Goal: Task Accomplishment & Management: Manage account settings

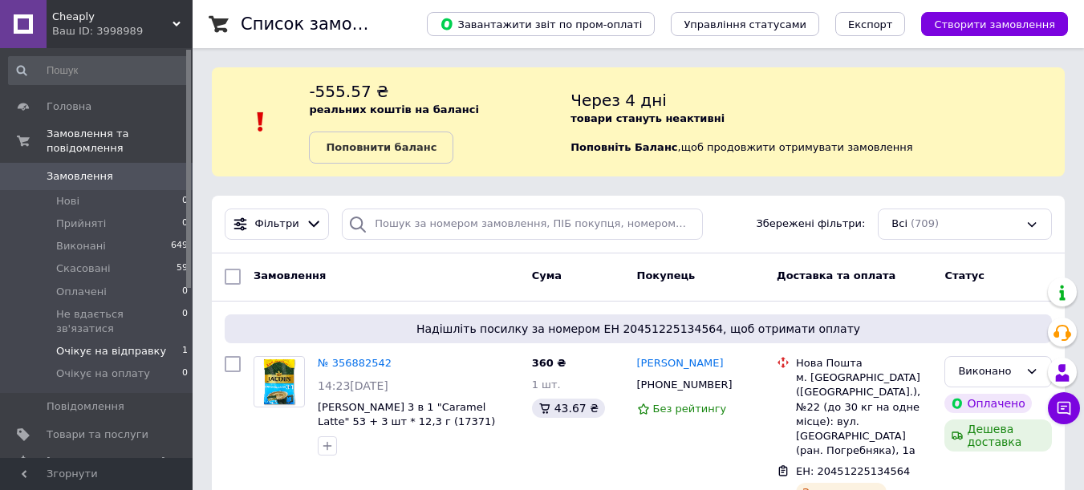
click at [144, 344] on span "Очікує на відправку" at bounding box center [111, 351] width 110 height 14
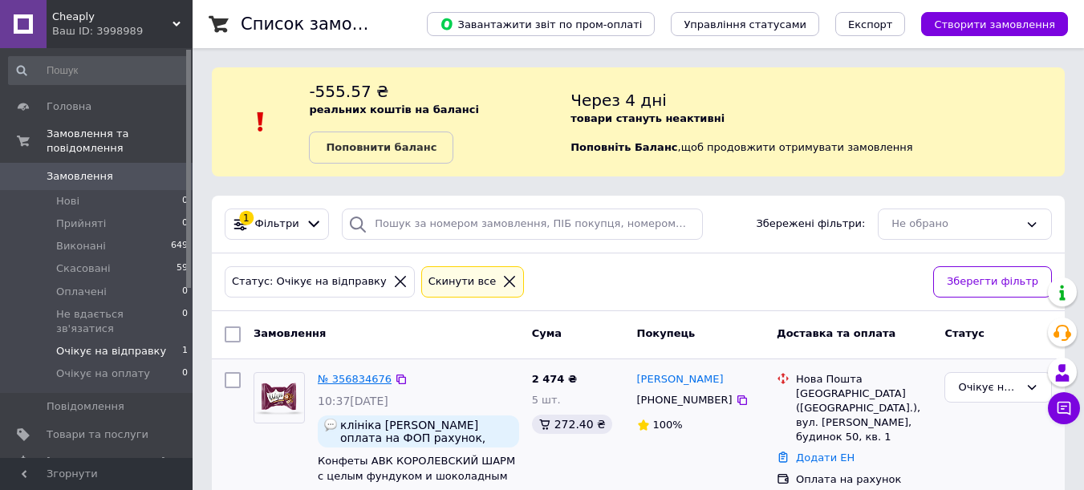
click at [357, 379] on link "№ 356834676" at bounding box center [355, 379] width 74 height 12
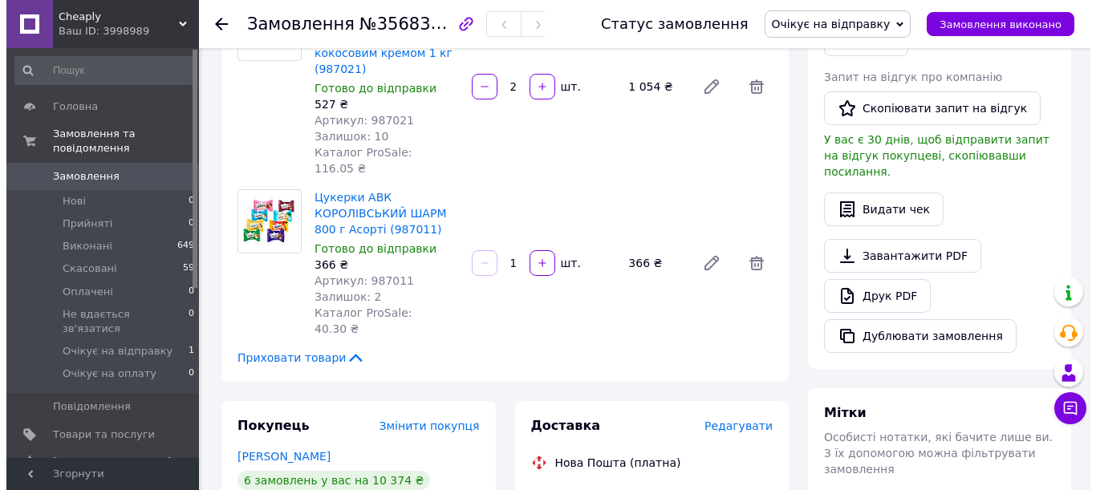
scroll to position [481, 0]
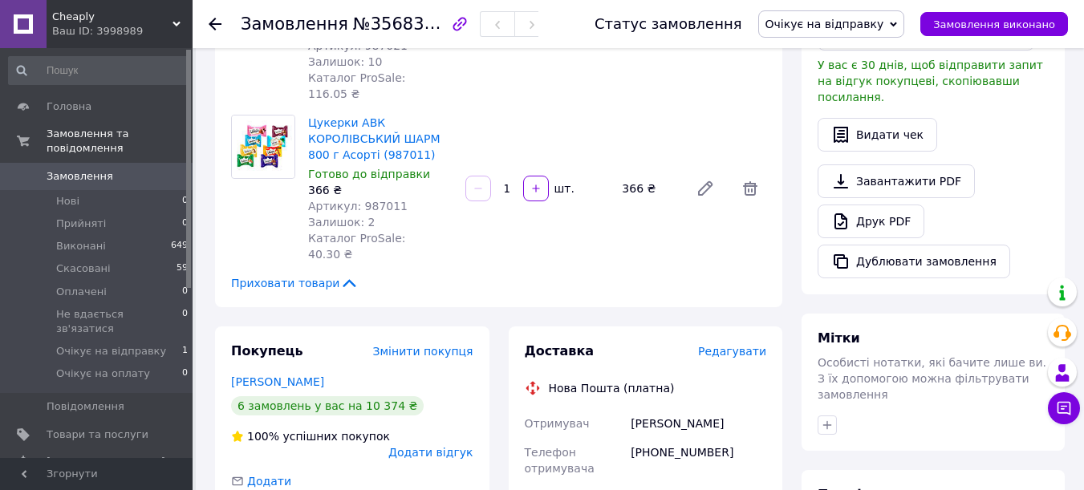
click at [733, 345] on span "Редагувати" at bounding box center [732, 351] width 68 height 13
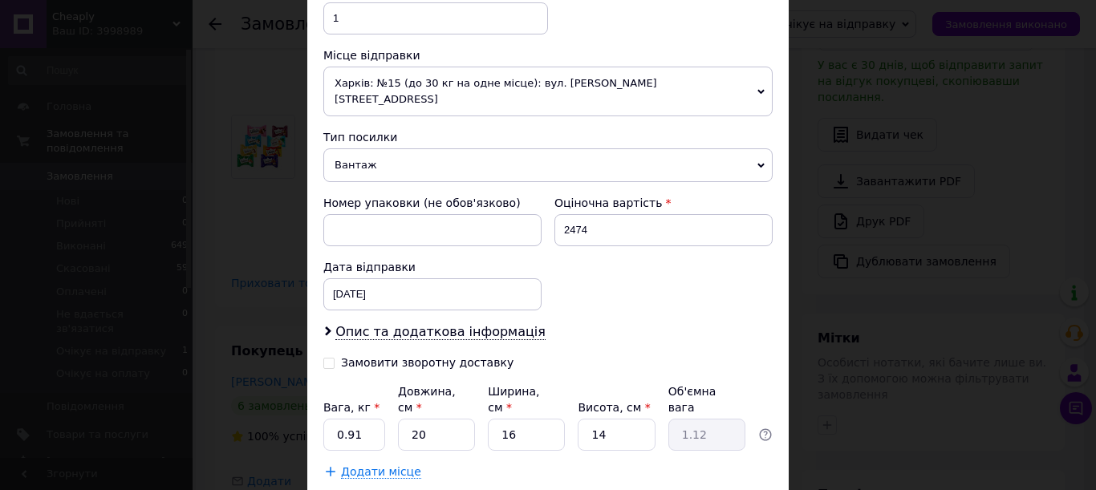
scroll to position [668, 0]
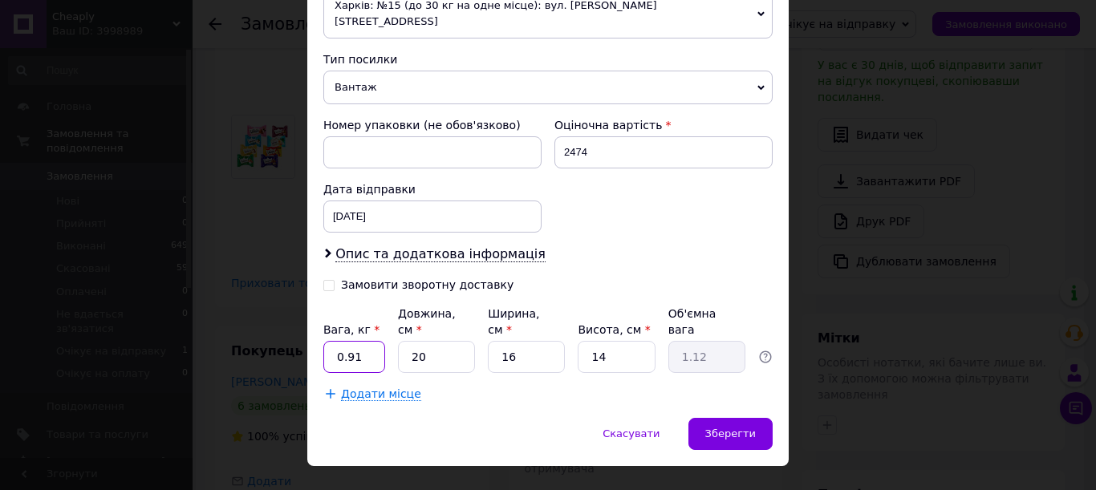
click at [366, 341] on input "0.91" at bounding box center [354, 357] width 62 height 32
click at [365, 341] on input "0.91" at bounding box center [354, 357] width 62 height 32
type input "5.22"
type input "3"
type input "0.17"
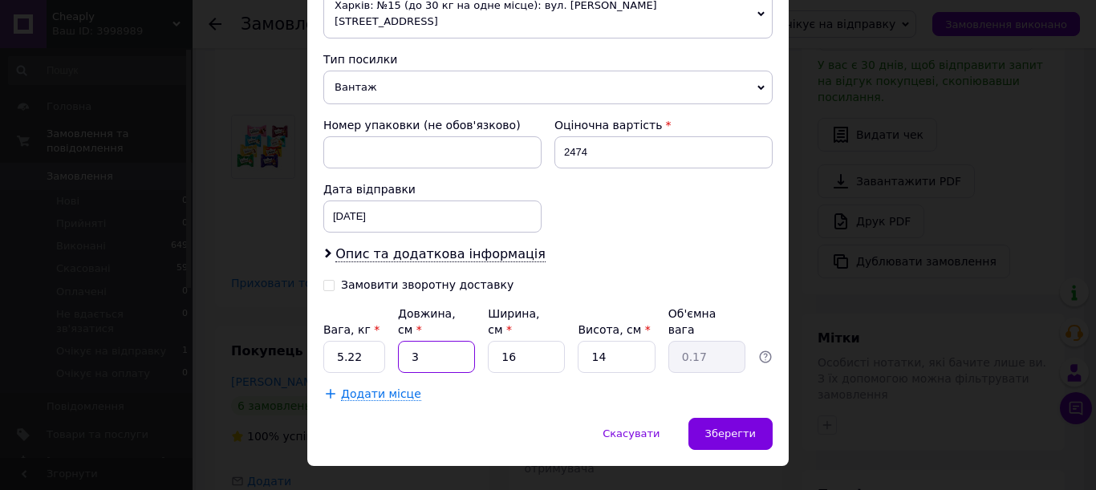
type input "38"
type input "2.13"
type input "38"
type input "2"
type input "0.27"
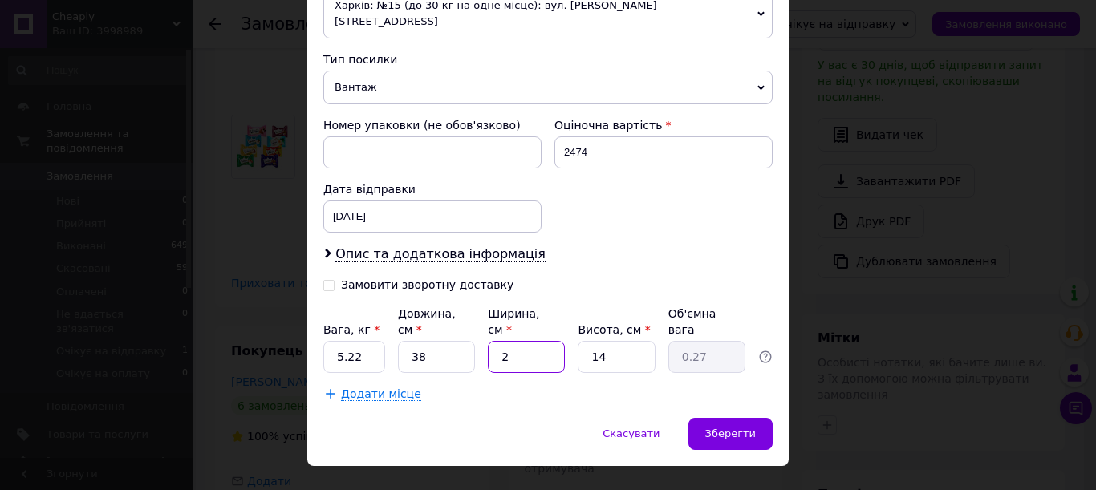
type input "29"
type input "3.86"
type input "29"
type input "2"
type input "0.55"
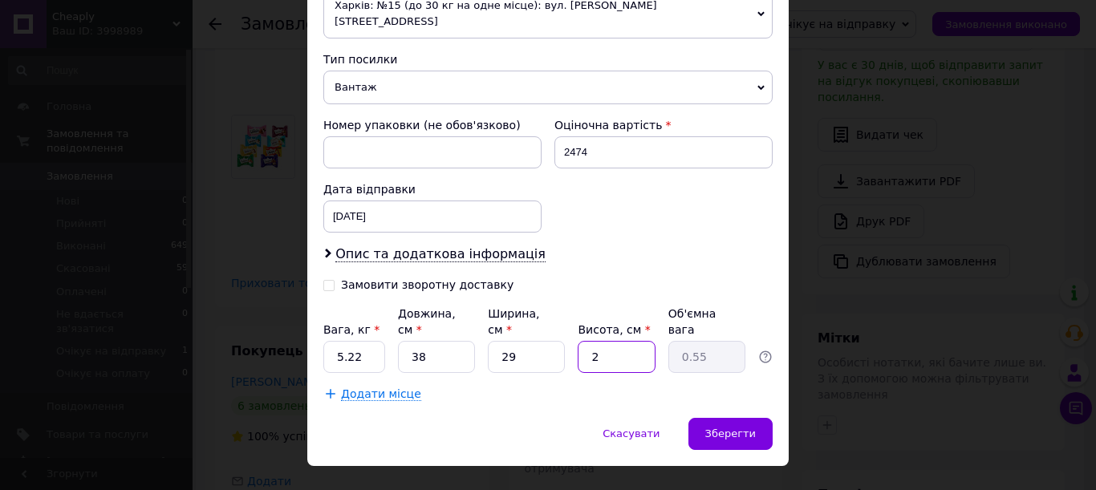
type input "24"
type input "6.61"
type input "24"
click at [734, 418] on div "Зберегти" at bounding box center [730, 434] width 84 height 32
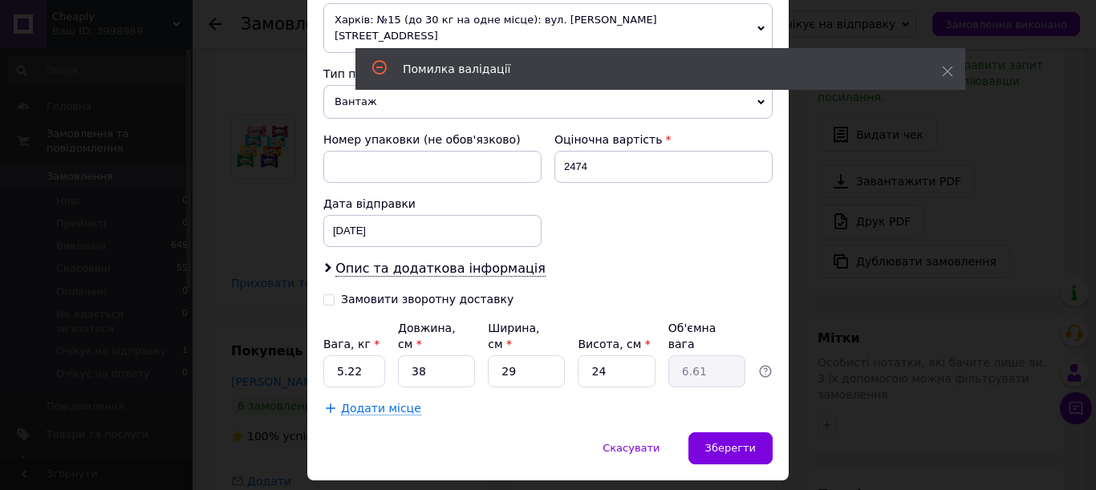
scroll to position [106, 0]
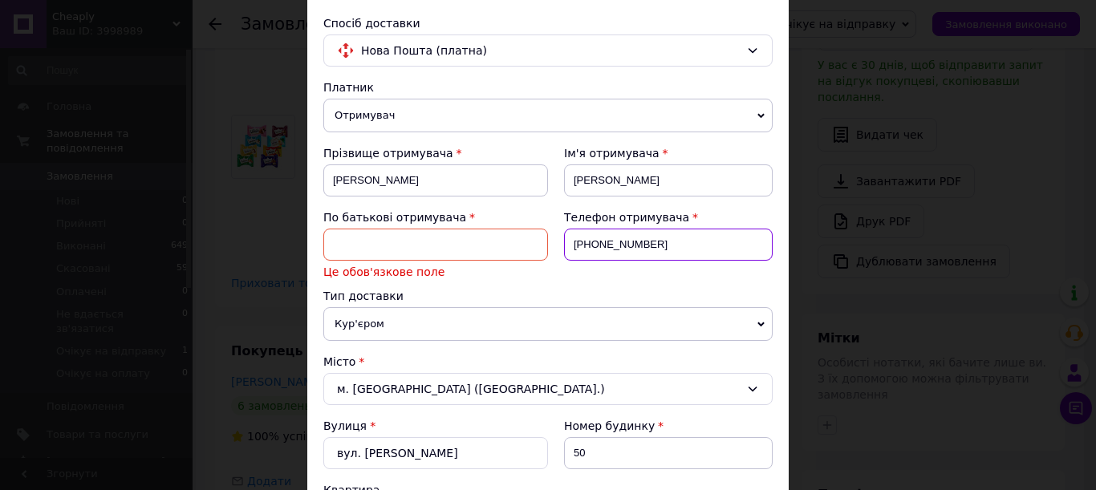
drag, startPoint x: 663, startPoint y: 241, endPoint x: 590, endPoint y: 243, distance: 72.2
click at [590, 243] on input "[PHONE_NUMBER]" at bounding box center [668, 245] width 209 height 32
click at [441, 246] on input at bounding box center [435, 245] width 225 height 32
paste input "Федорівна"
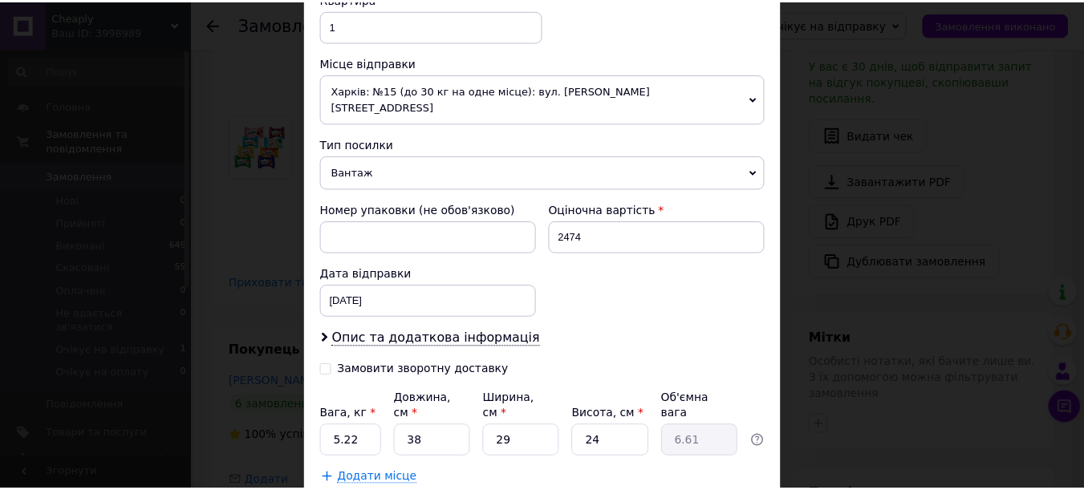
scroll to position [667, 0]
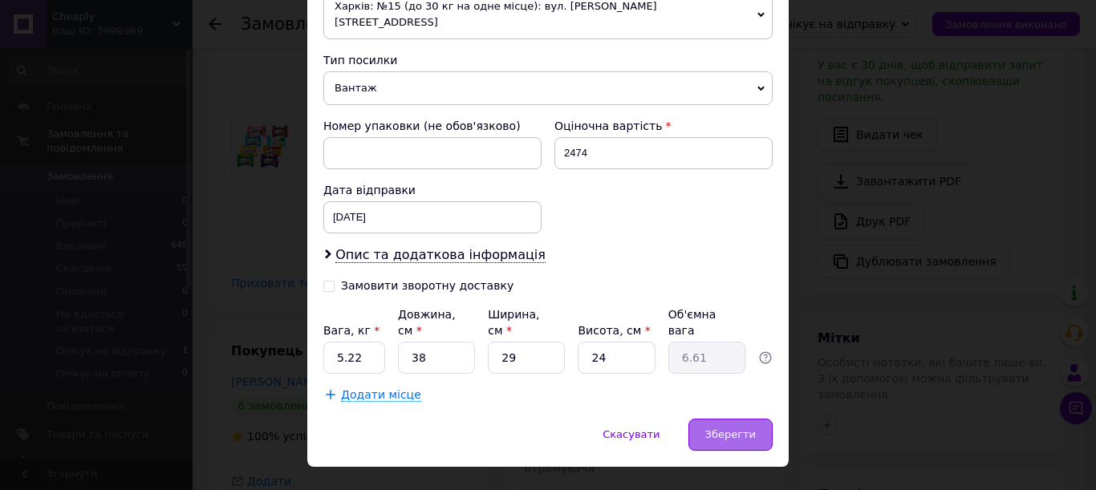
type input "Федорівна"
click at [715, 428] on span "Зберегти" at bounding box center [730, 434] width 51 height 12
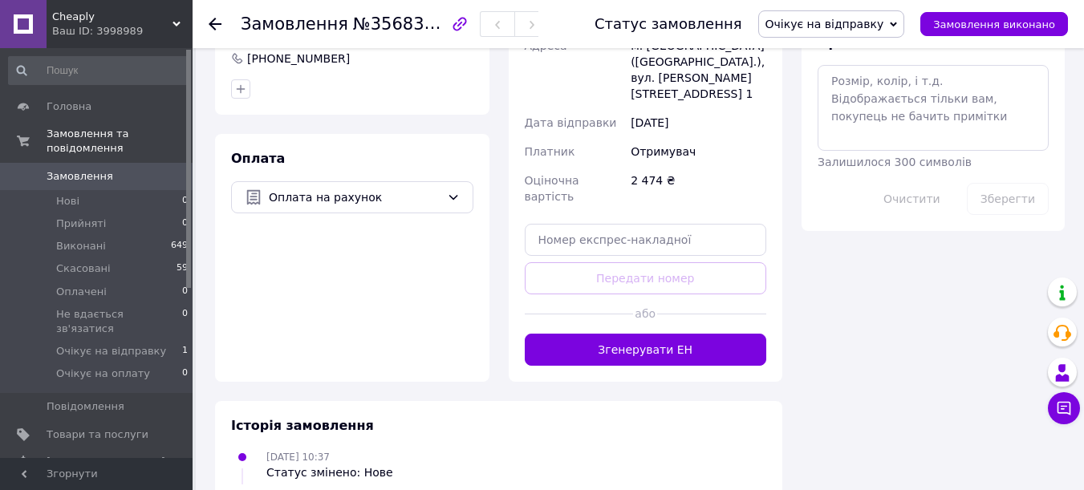
scroll to position [946, 0]
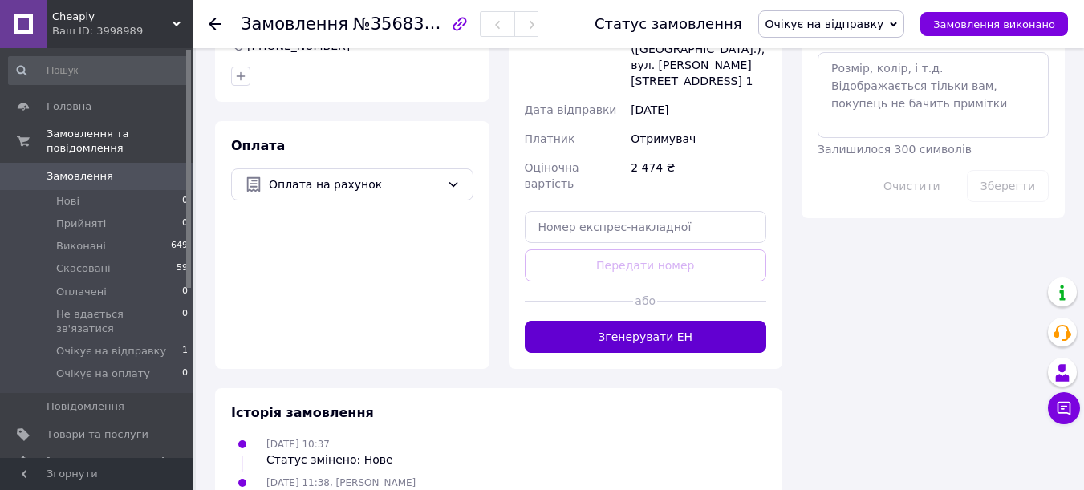
click at [696, 321] on button "Згенерувати ЕН" at bounding box center [646, 337] width 242 height 32
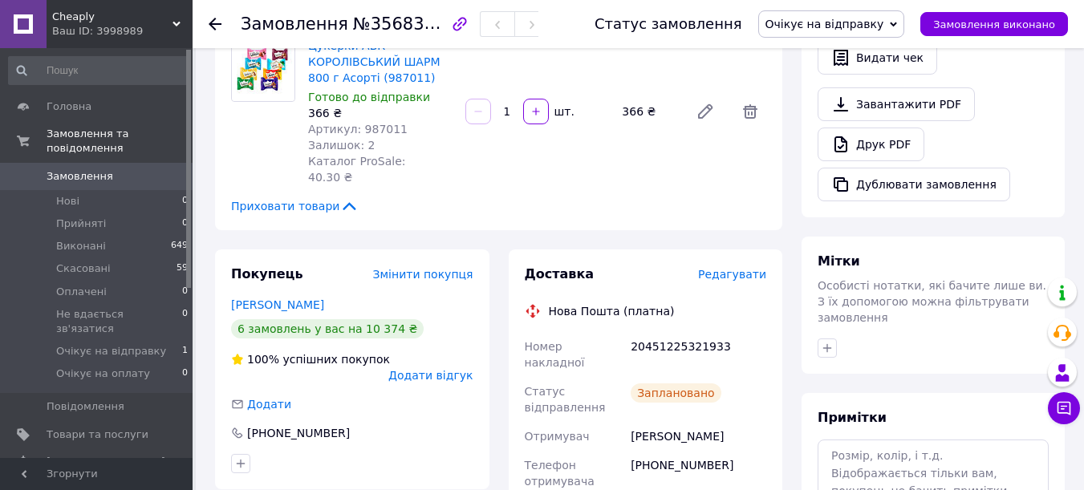
scroll to position [545, 0]
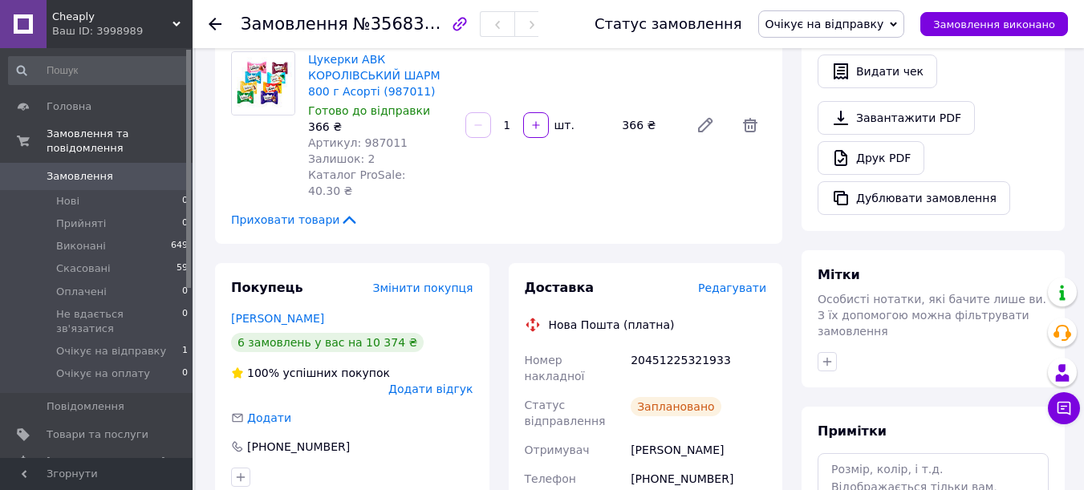
click at [120, 169] on span "Замовлення" at bounding box center [98, 176] width 102 height 14
